Goal: Find specific page/section: Find specific page/section

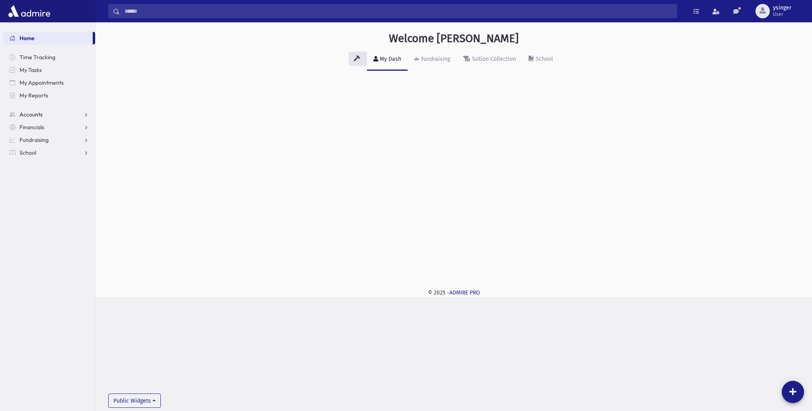
click at [33, 115] on span "Accounts" at bounding box center [30, 114] width 23 height 7
click at [43, 127] on span "Account List" at bounding box center [39, 127] width 31 height 7
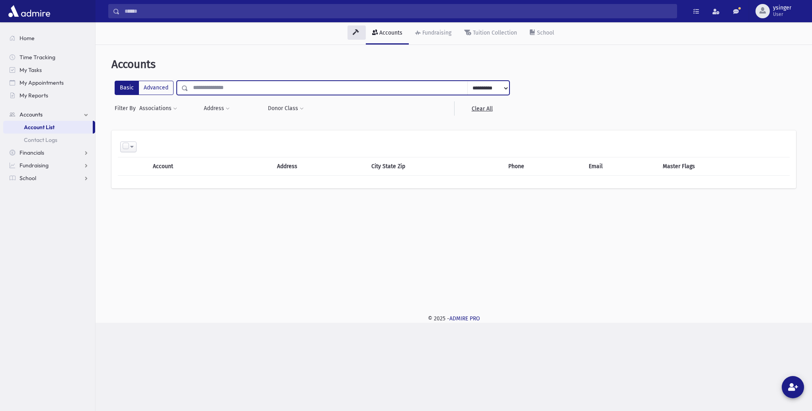
click at [216, 90] on input "text" at bounding box center [327, 88] width 279 height 14
type input "**********"
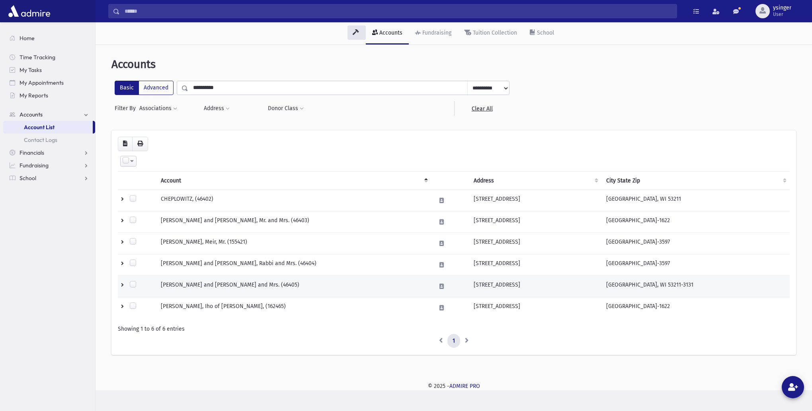
click at [369, 283] on td "CHEPLOWITZ, Yehudah and Deena, Rabbi and Mrs. (46405)" at bounding box center [293, 286] width 275 height 21
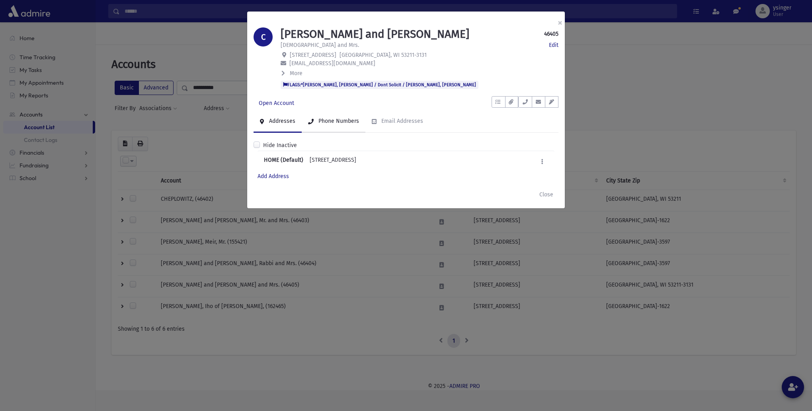
click at [345, 118] on div "Phone Numbers" at bounding box center [338, 121] width 42 height 7
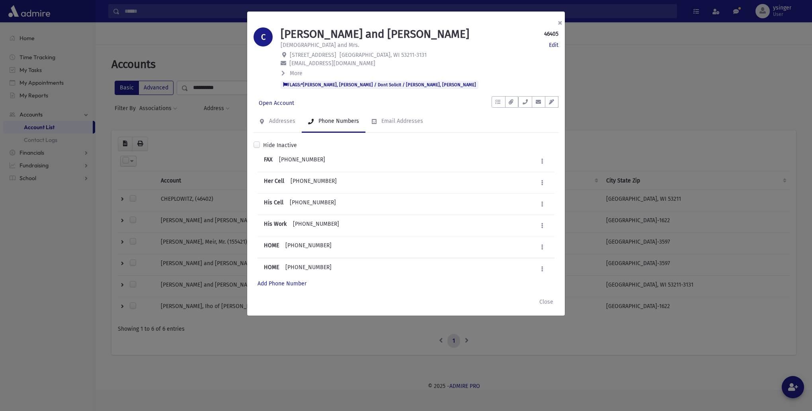
click at [559, 22] on button "×" at bounding box center [560, 23] width 18 height 22
